Goal: Transaction & Acquisition: Book appointment/travel/reservation

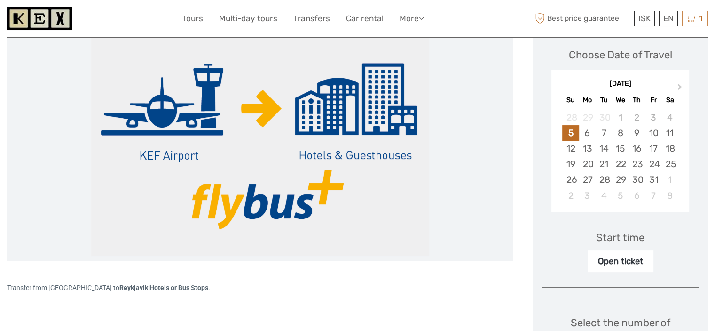
scroll to position [141, 0]
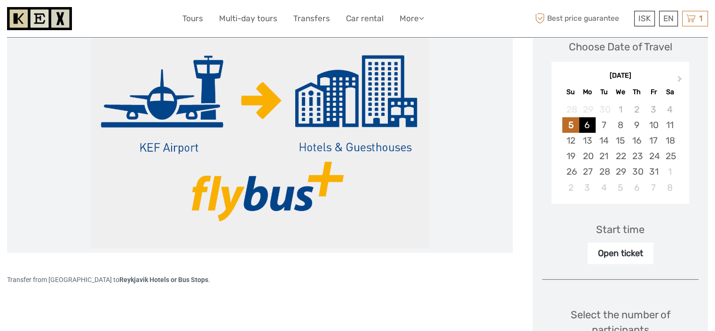
click at [587, 126] on div "6" at bounding box center [587, 125] width 16 height 16
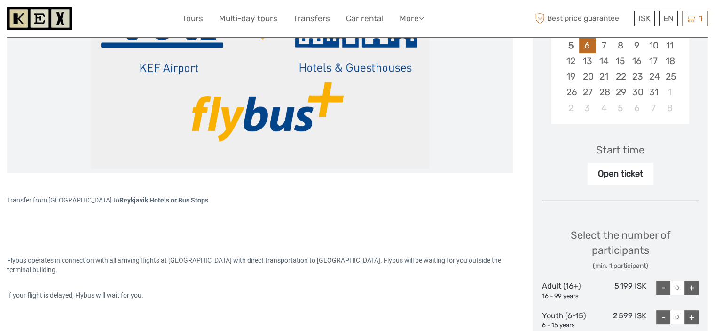
scroll to position [235, 0]
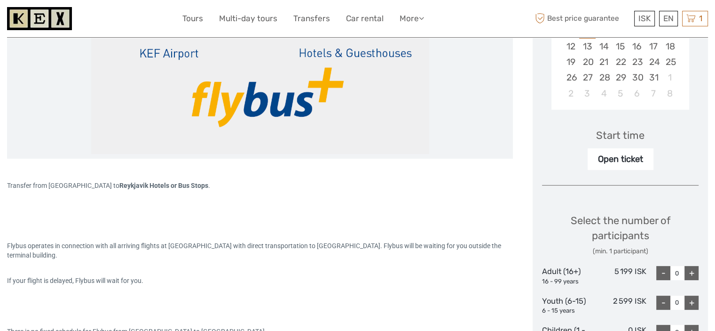
click at [689, 262] on div "Select the number of participants (min. 1 participant) Adult (16+) 16 - 99 year…" at bounding box center [620, 280] width 157 height 160
click at [691, 267] on div "+" at bounding box center [692, 273] width 14 height 14
type input "2"
click at [496, 214] on div "Flybus operates in connection with all arriving flights at Keflavik Airport wit…" at bounding box center [260, 276] width 506 height 146
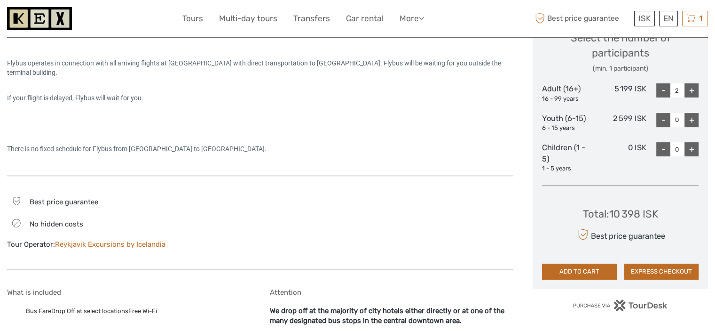
scroll to position [423, 0]
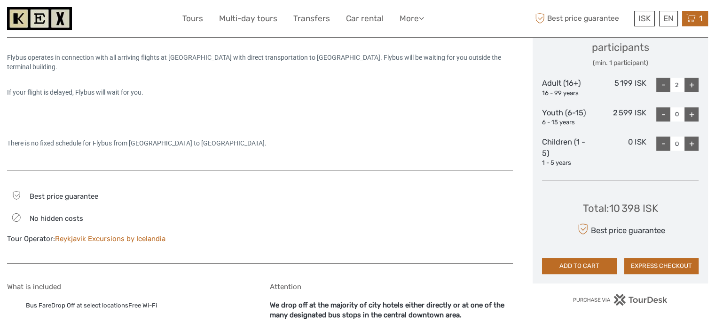
click at [699, 22] on span "1" at bounding box center [701, 18] width 6 height 9
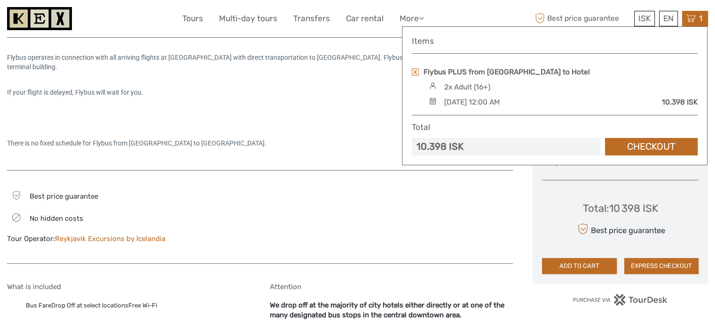
click at [506, 213] on div at bounding box center [391, 221] width 243 height 64
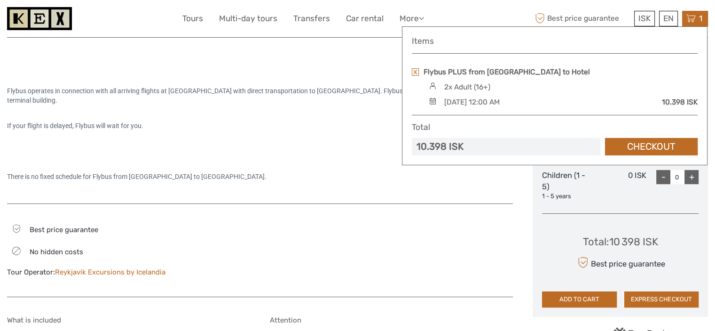
scroll to position [376, 0]
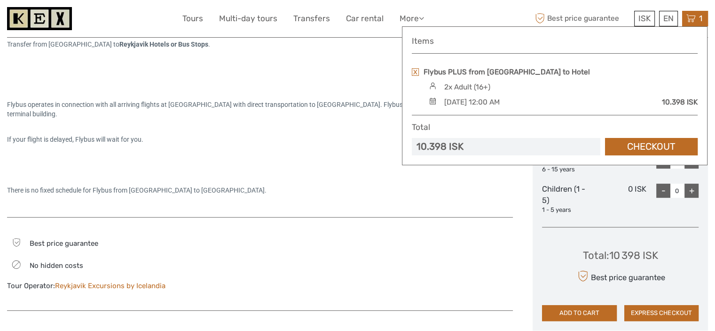
click at [506, 210] on div "Transfer from KEF Airport to Reykjavik Hotels or Bus Stops . Flybus operates in…" at bounding box center [260, 117] width 506 height 200
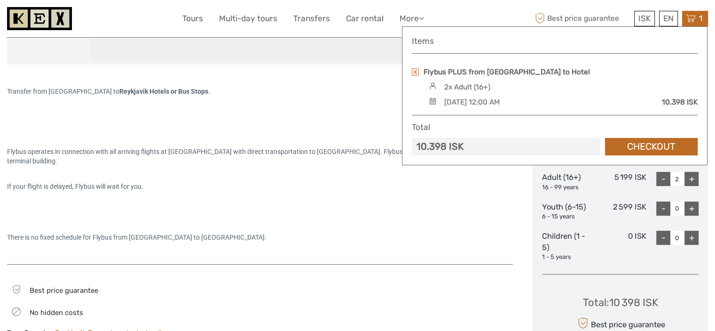
click at [399, 204] on div "Flybus operates in connection with all arriving flights at Keflavik Airport wit…" at bounding box center [260, 182] width 506 height 146
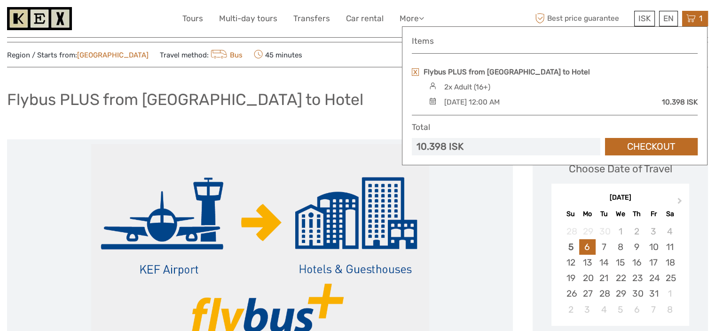
scroll to position [0, 0]
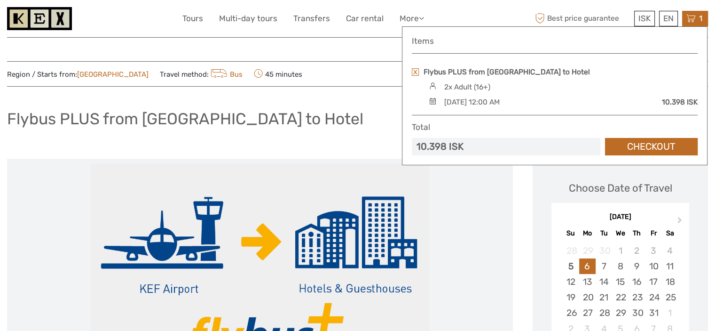
click at [414, 72] on link at bounding box center [415, 72] width 7 height 8
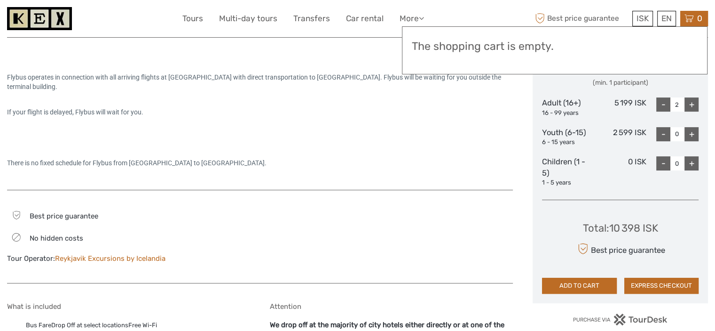
scroll to position [423, 0]
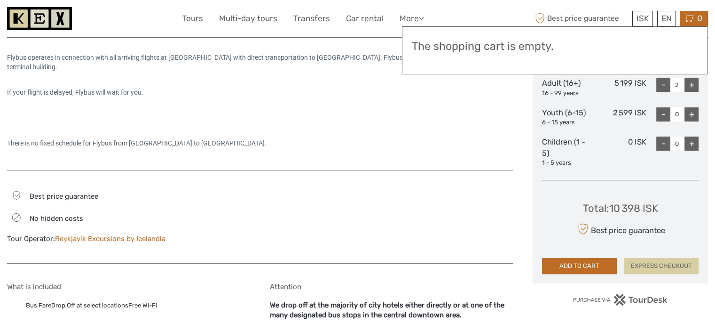
click at [659, 266] on button "EXPRESS CHECKOUT" at bounding box center [662, 266] width 74 height 16
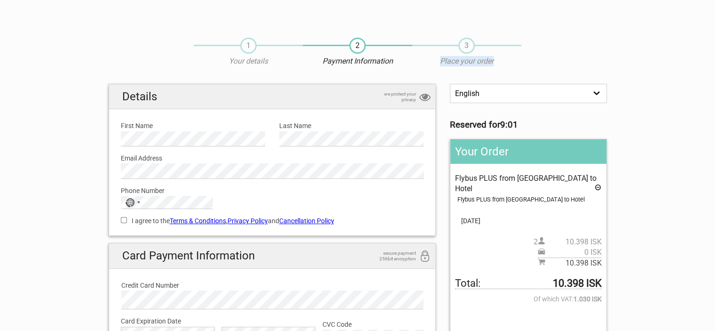
drag, startPoint x: 475, startPoint y: 61, endPoint x: 432, endPoint y: 64, distance: 43.4
click at [432, 64] on p "Place your order" at bounding box center [467, 61] width 109 height 10
copy p "Place your order"
click at [70, 175] on section "1 Your details 2 Payment Information 3 Place your order English Español Deutsch…" at bounding box center [357, 230] width 715 height 404
click at [140, 207] on div "No country selected" at bounding box center [132, 202] width 22 height 12
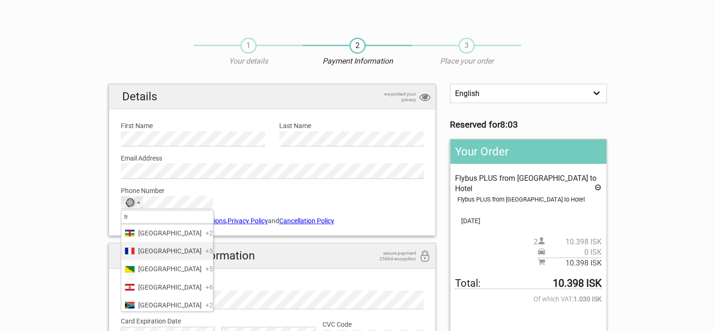
type input "fr"
click at [151, 256] on span "France" at bounding box center [170, 251] width 64 height 10
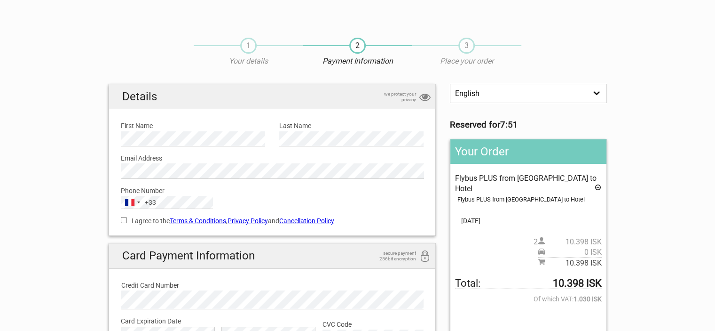
click at [17, 224] on section "1 Your details 2 Payment Information 3 Place your order English Español Deutsch…" at bounding box center [357, 230] width 715 height 404
click at [126, 220] on input "I agree to the Terms & Conditions , Privacy Policy and Cancellation Policy" at bounding box center [124, 220] width 6 height 6
checkbox input "true"
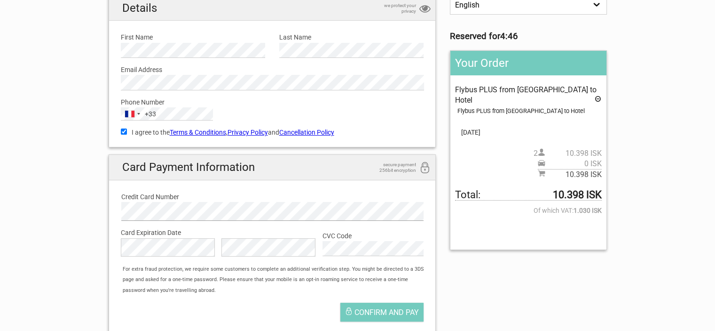
scroll to position [141, 0]
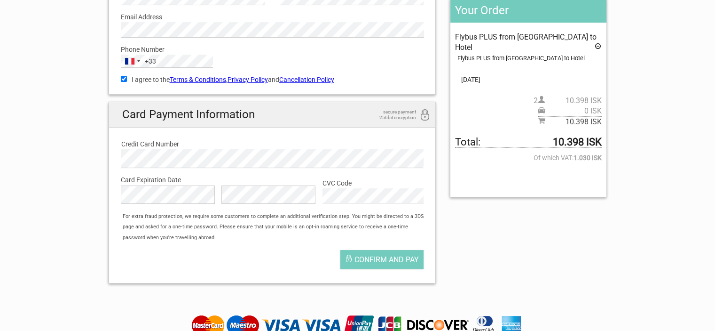
click at [280, 242] on div "Card Payment Information secure payment 256bit encryption Credit Card Number Ca…" at bounding box center [273, 192] width 318 height 171
click at [376, 258] on span "Confirm and pay" at bounding box center [387, 259] width 64 height 9
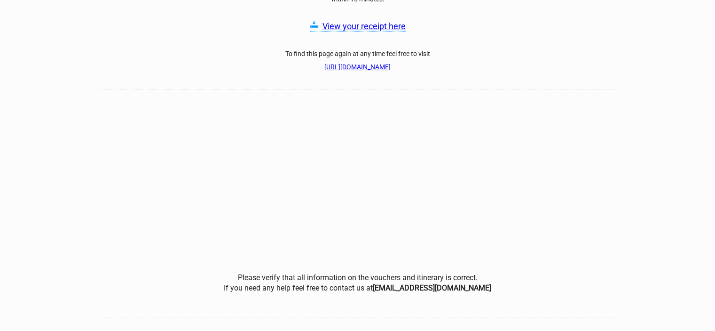
scroll to position [47, 0]
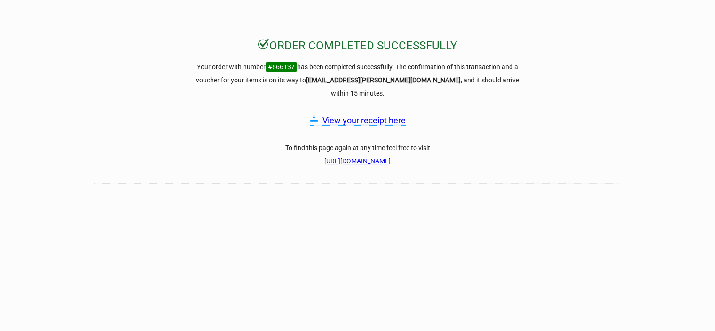
click at [348, 115] on link "View your receipt here" at bounding box center [364, 120] width 83 height 10
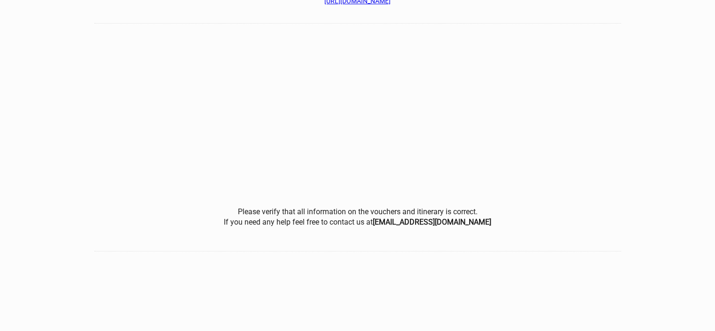
scroll to position [0, 0]
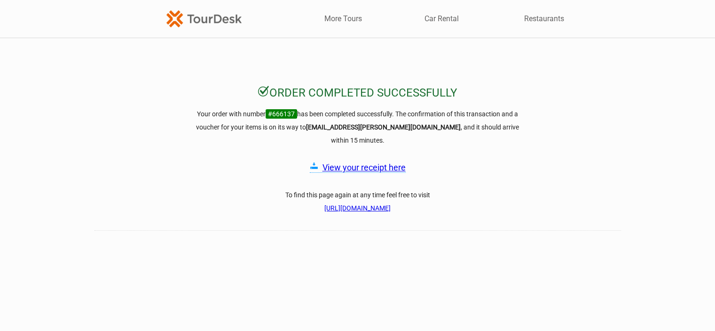
click at [300, 190] on h3 "To find this page again at any time feel free to visit [URL][DOMAIN_NAME]" at bounding box center [358, 201] width 339 height 26
click at [325, 204] on link "[URL][DOMAIN_NAME]" at bounding box center [358, 208] width 66 height 8
